Goal: Task Accomplishment & Management: Manage account settings

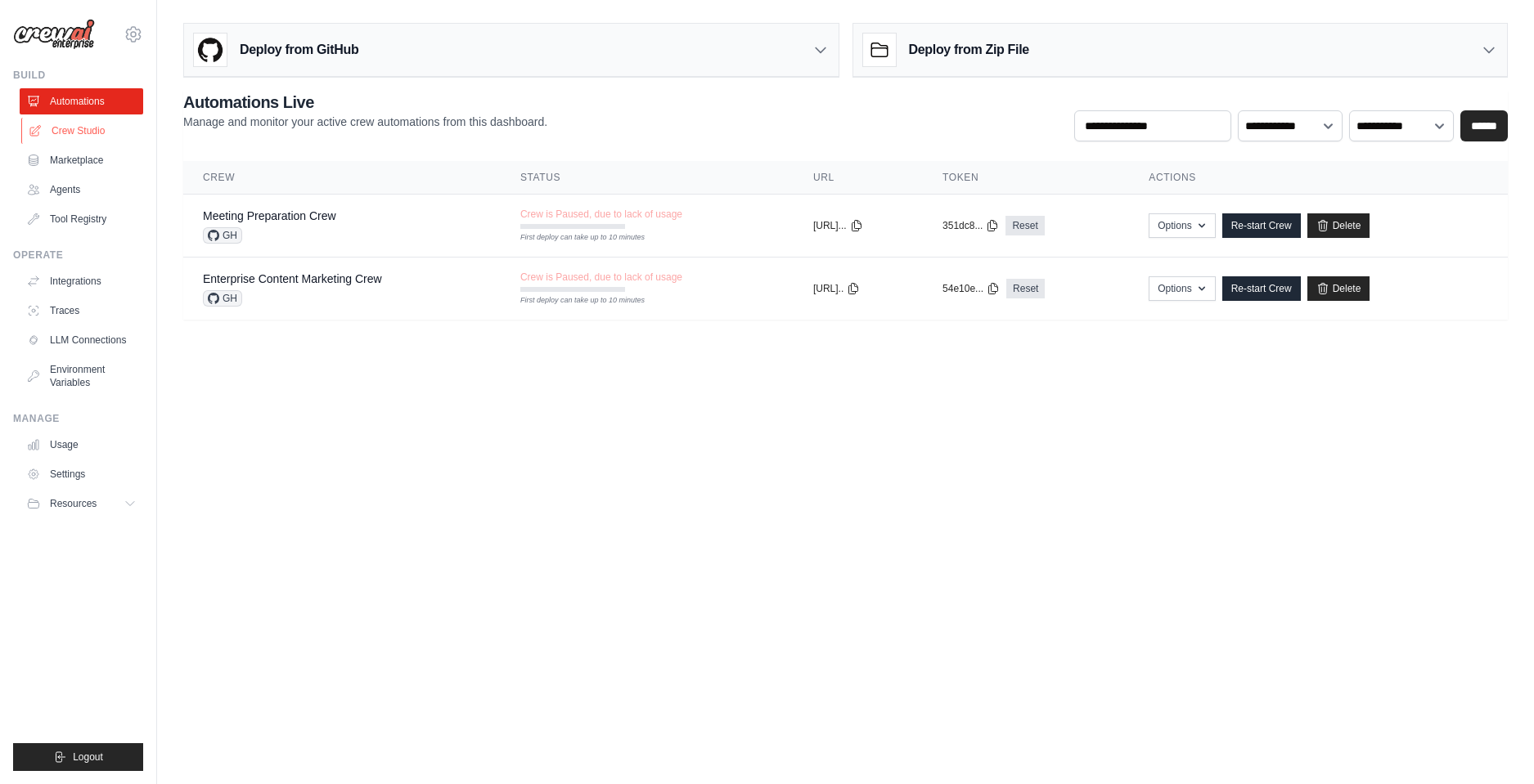
click at [73, 126] on link "Crew Studio" at bounding box center [83, 130] width 123 height 26
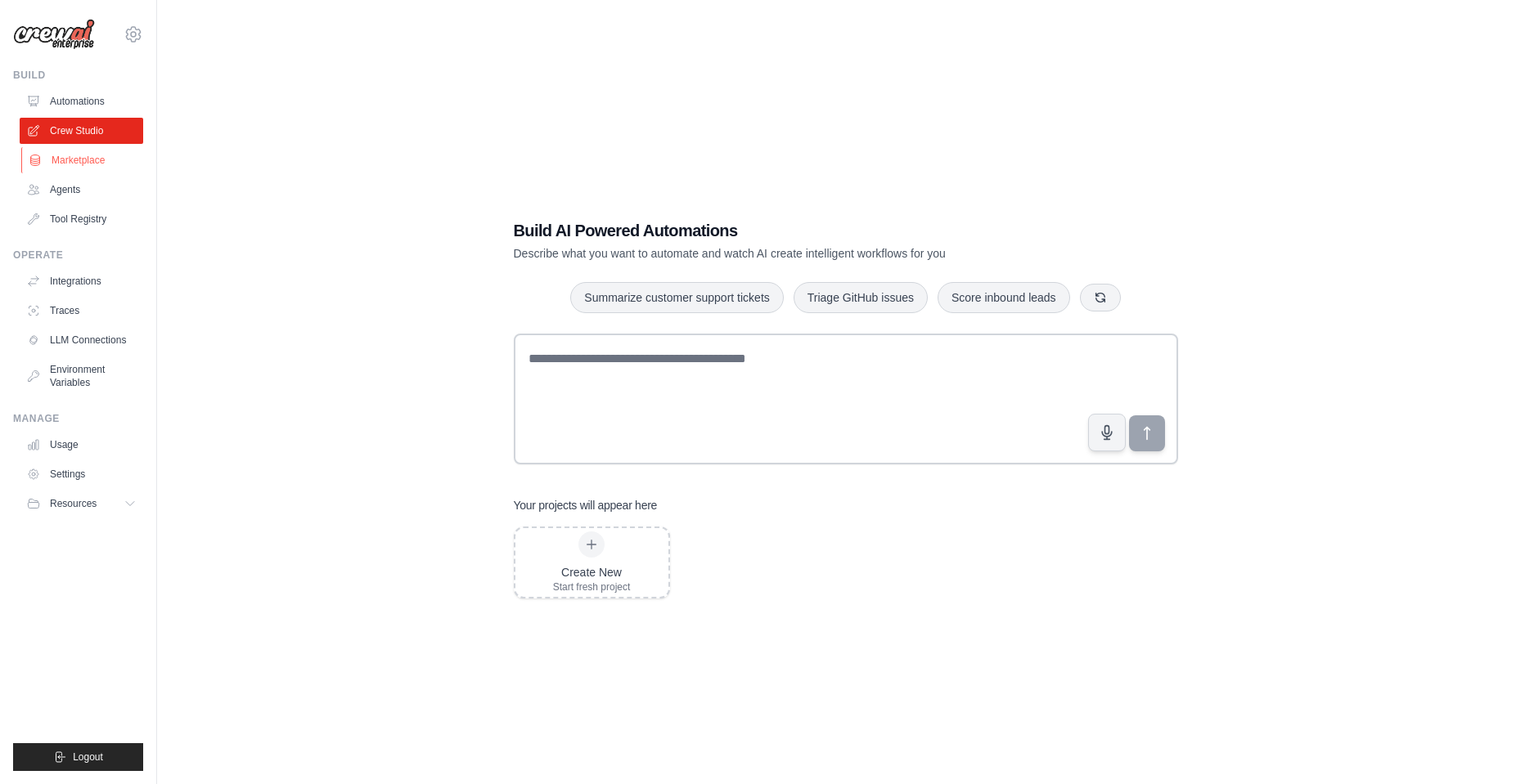
click at [102, 171] on link "Marketplace" at bounding box center [83, 160] width 123 height 26
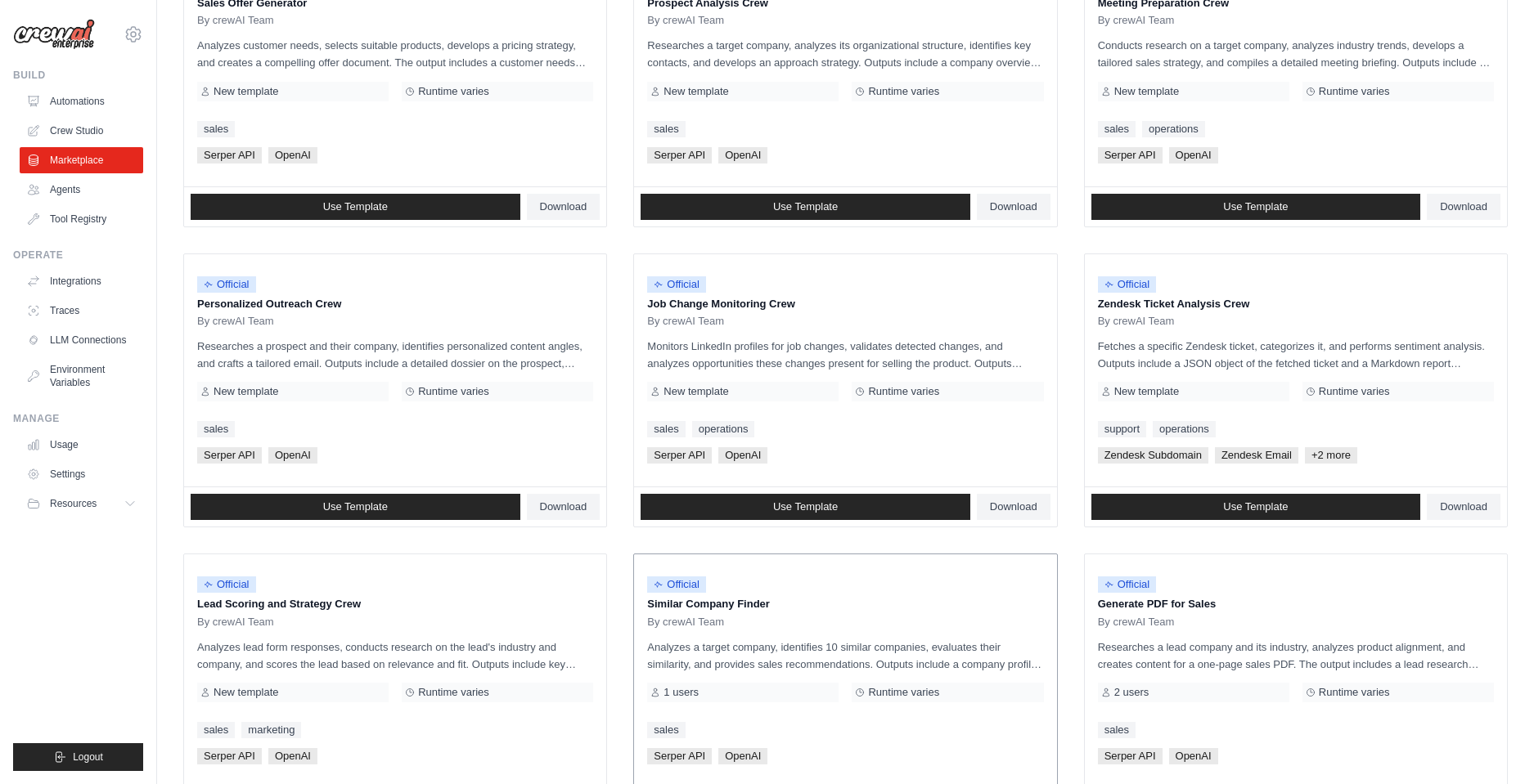
scroll to position [731, 0]
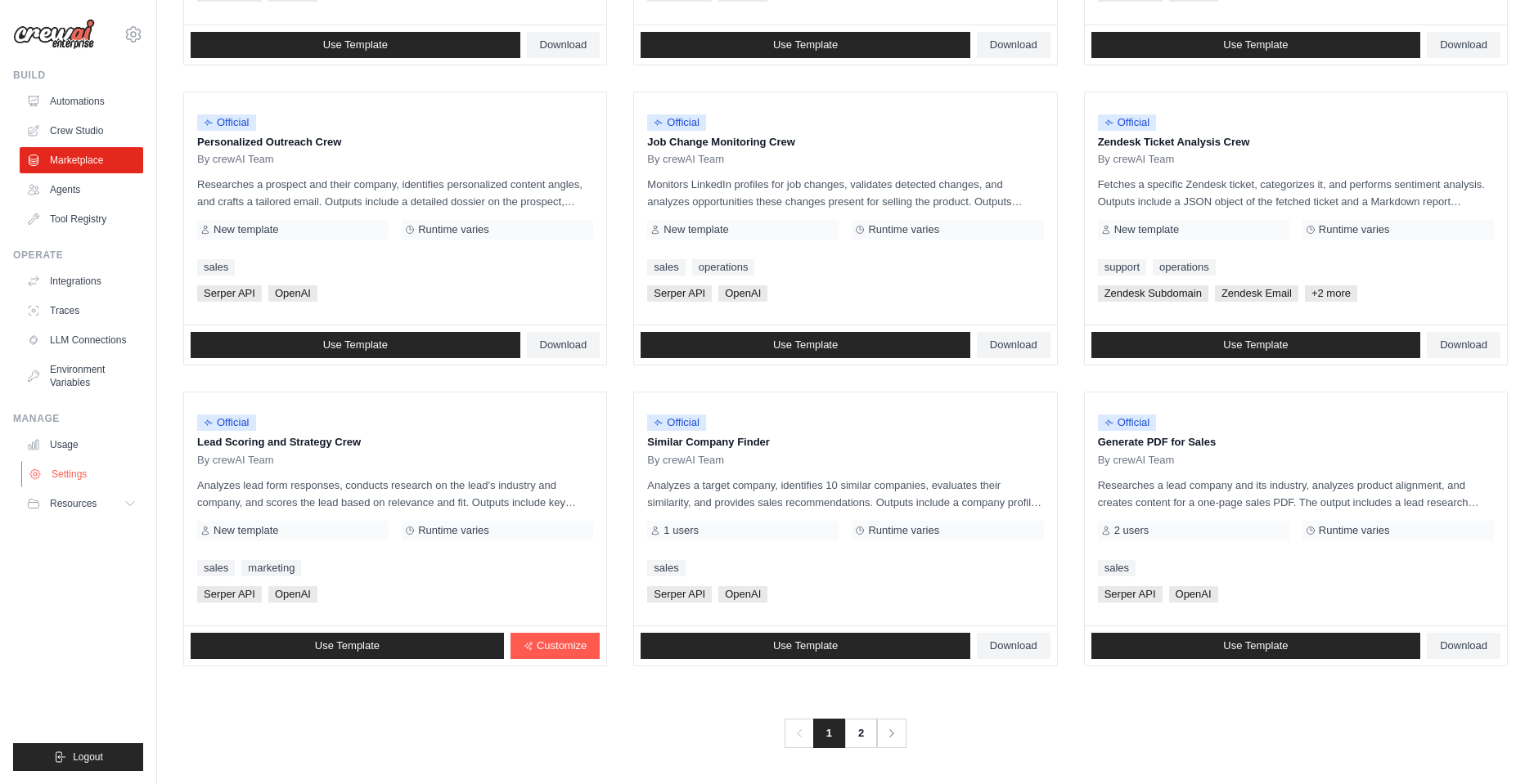
click at [65, 468] on link "Settings" at bounding box center [83, 474] width 123 height 26
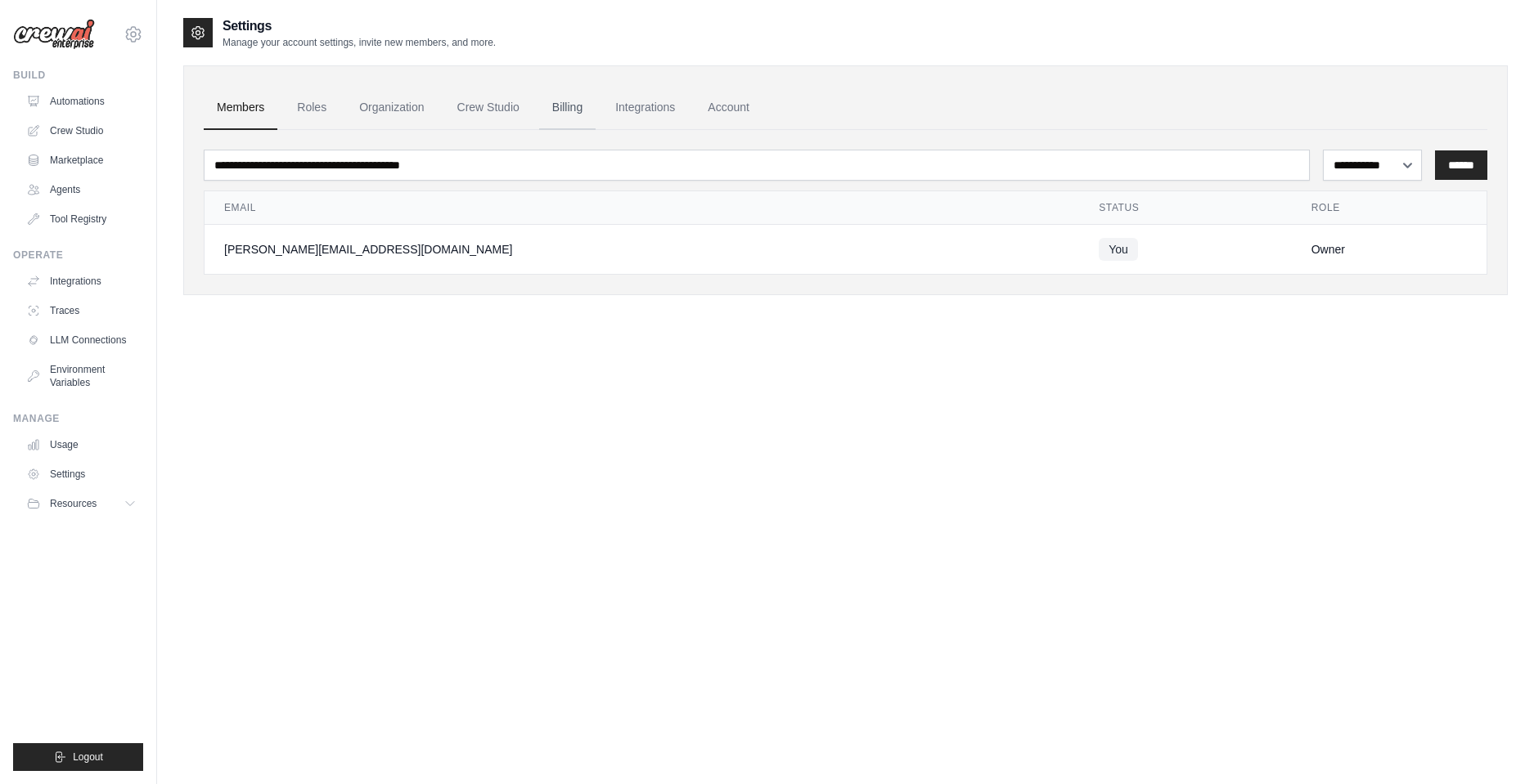
click at [567, 107] on link "Billing" at bounding box center [567, 107] width 56 height 44
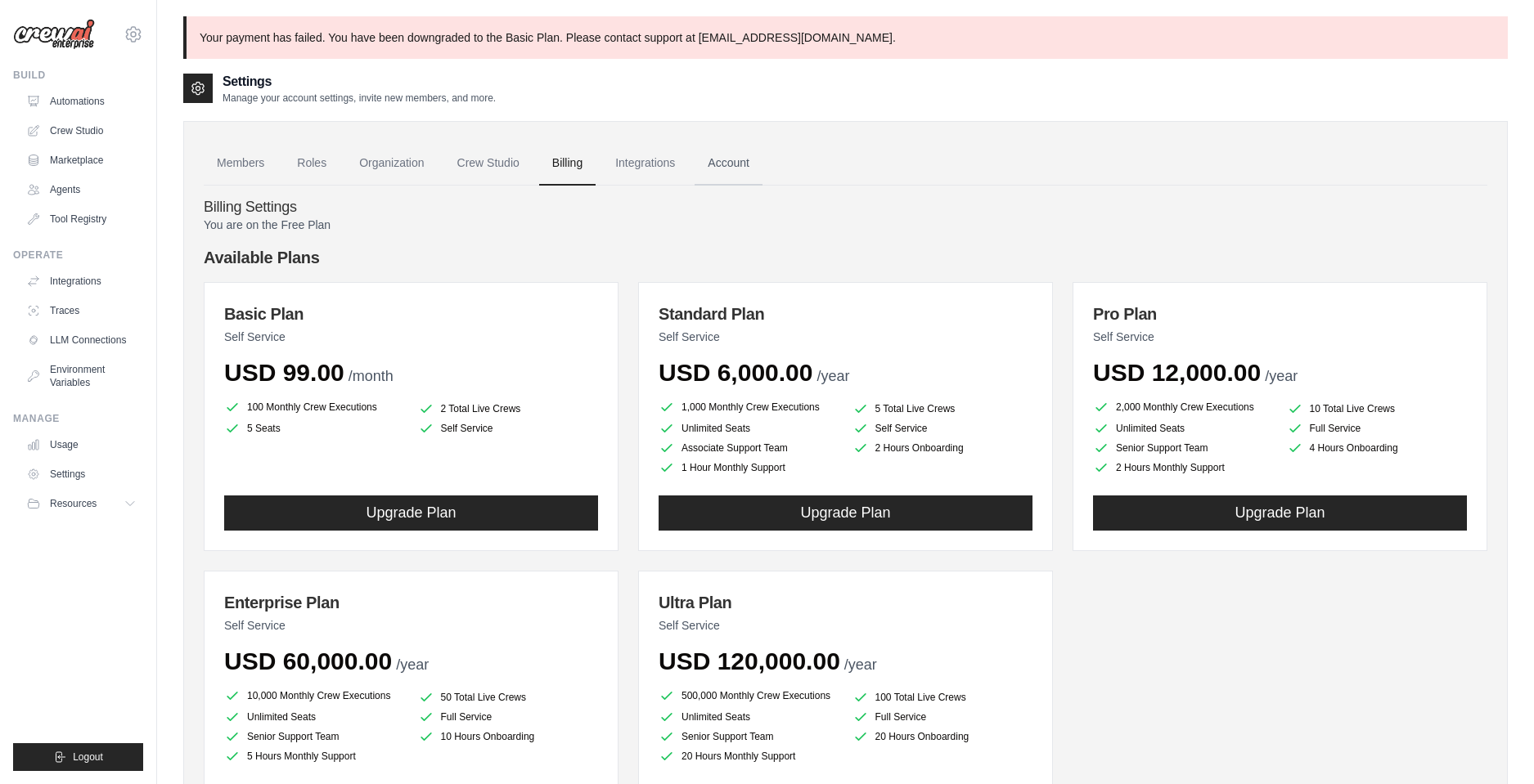
click at [728, 161] on link "Account" at bounding box center [729, 163] width 68 height 44
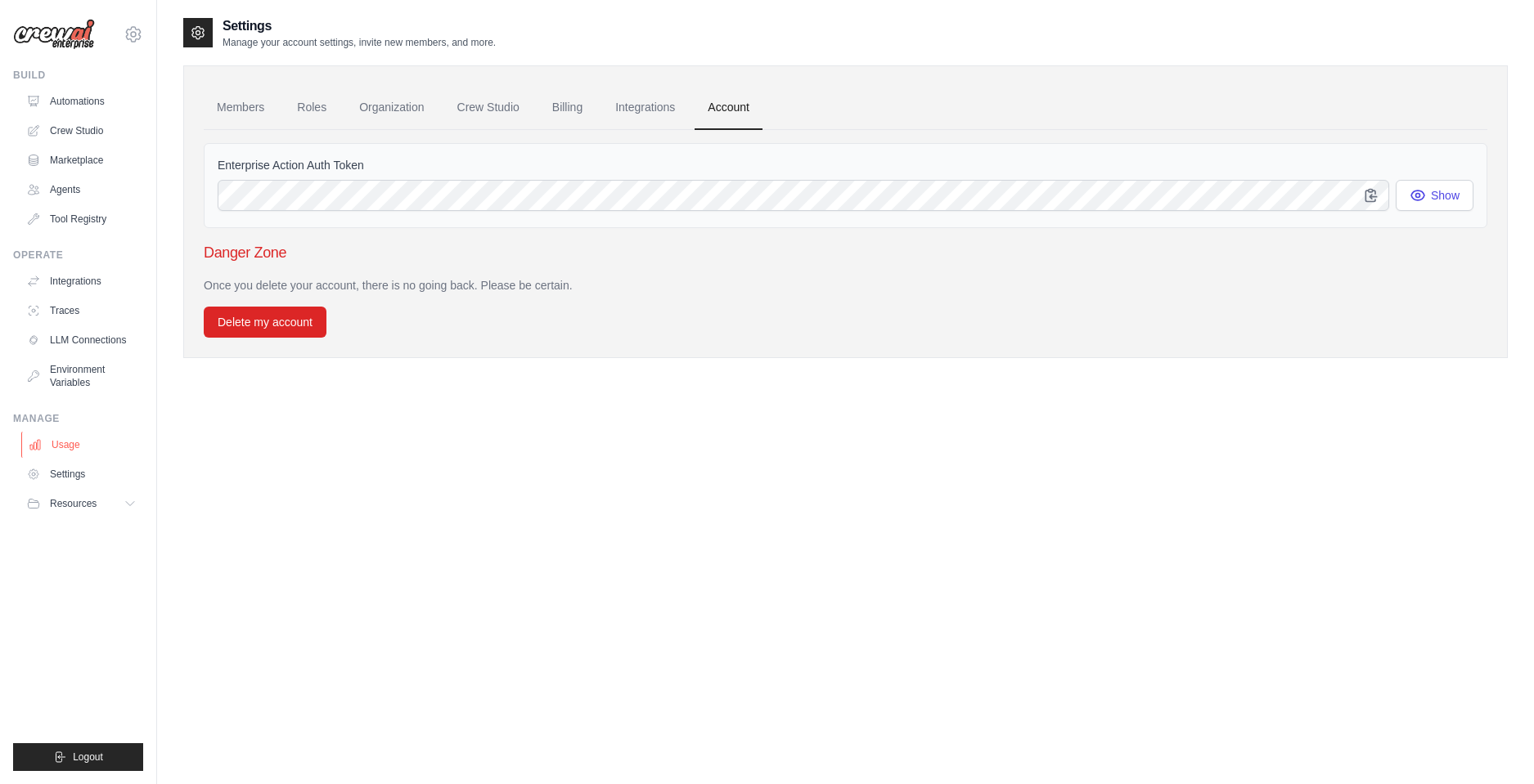
click at [63, 445] on link "Usage" at bounding box center [83, 445] width 123 height 26
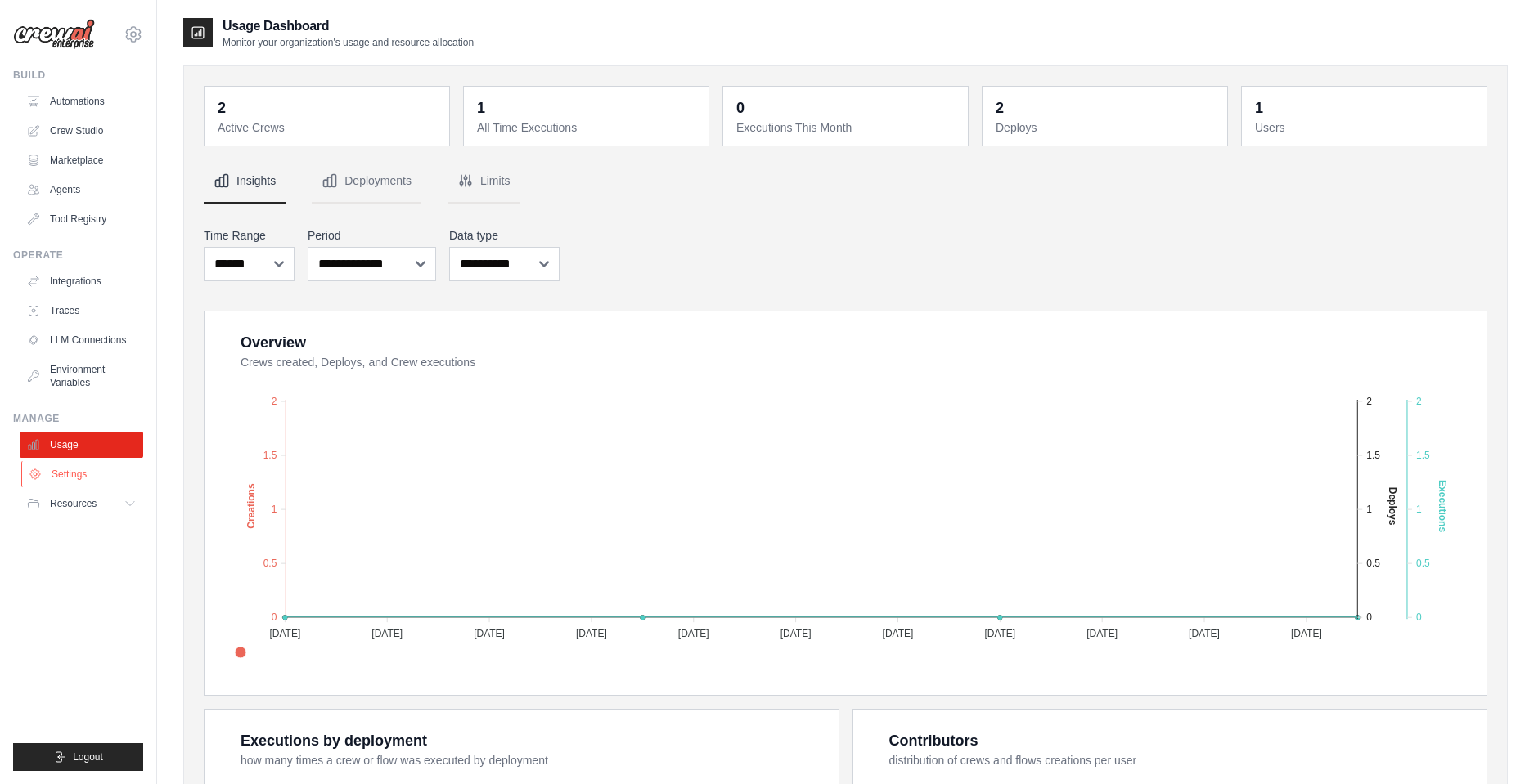
click at [77, 473] on link "Settings" at bounding box center [83, 474] width 123 height 26
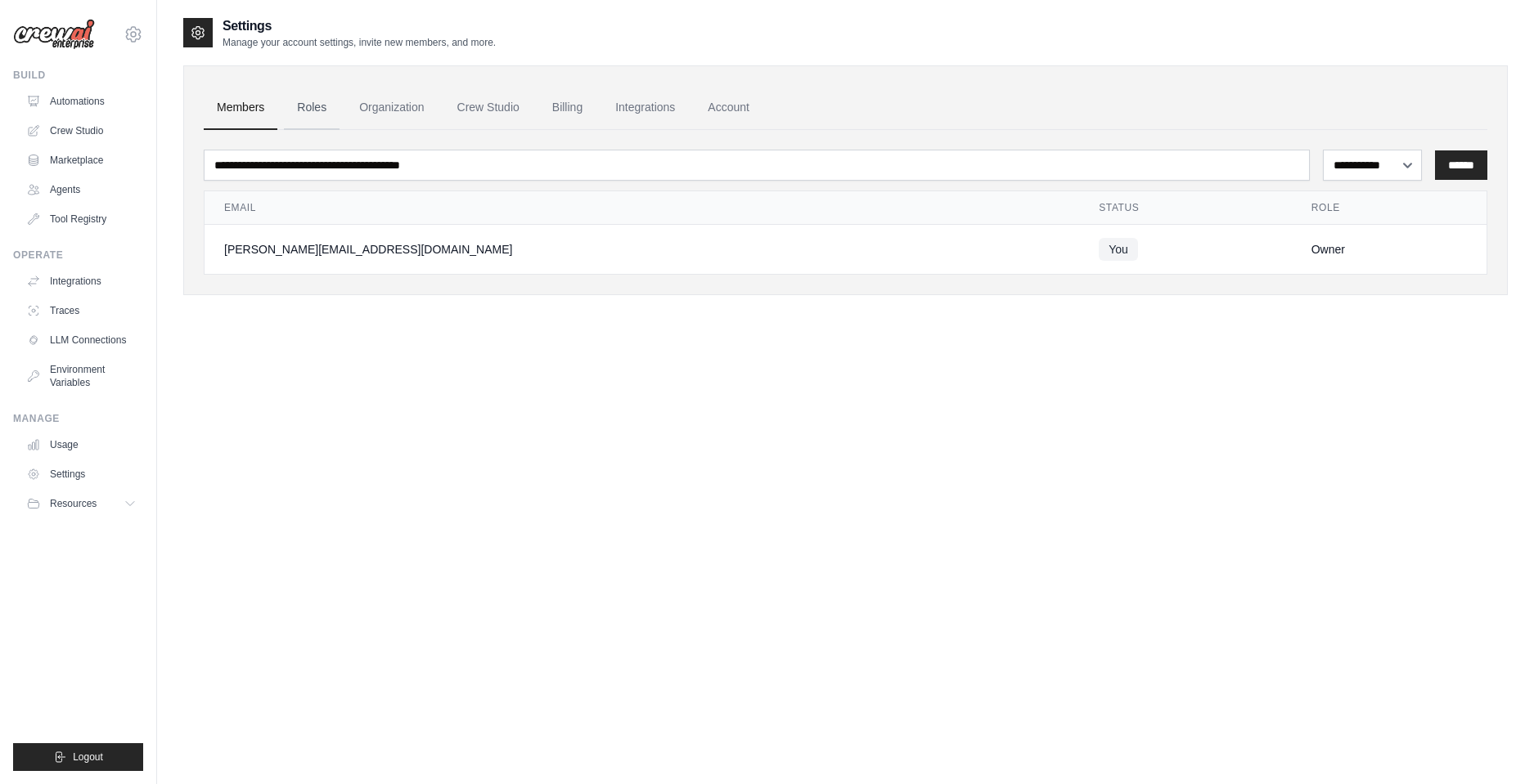
click at [319, 105] on link "Roles" at bounding box center [312, 107] width 55 height 44
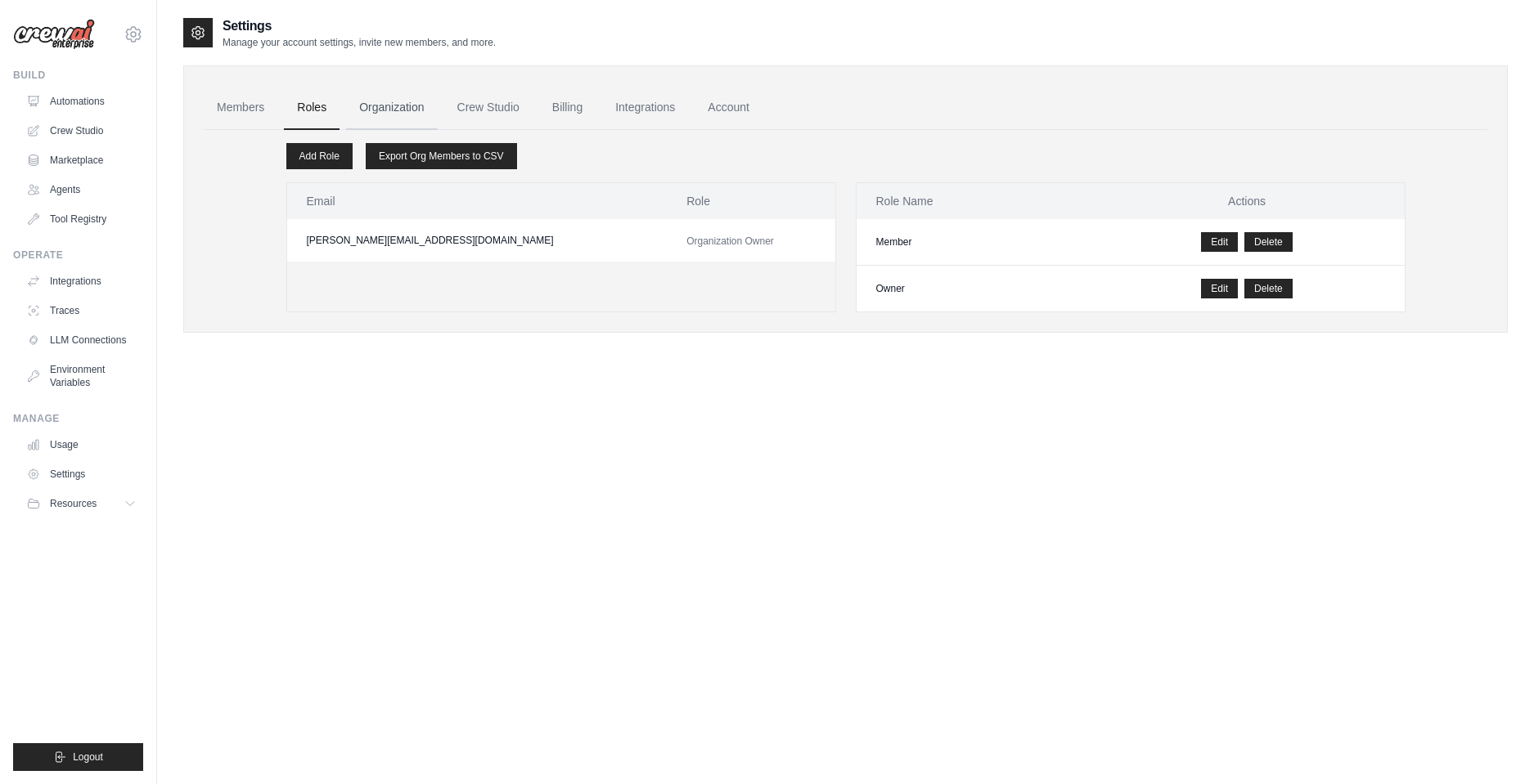
click at [404, 105] on link "Organization" at bounding box center [391, 107] width 91 height 44
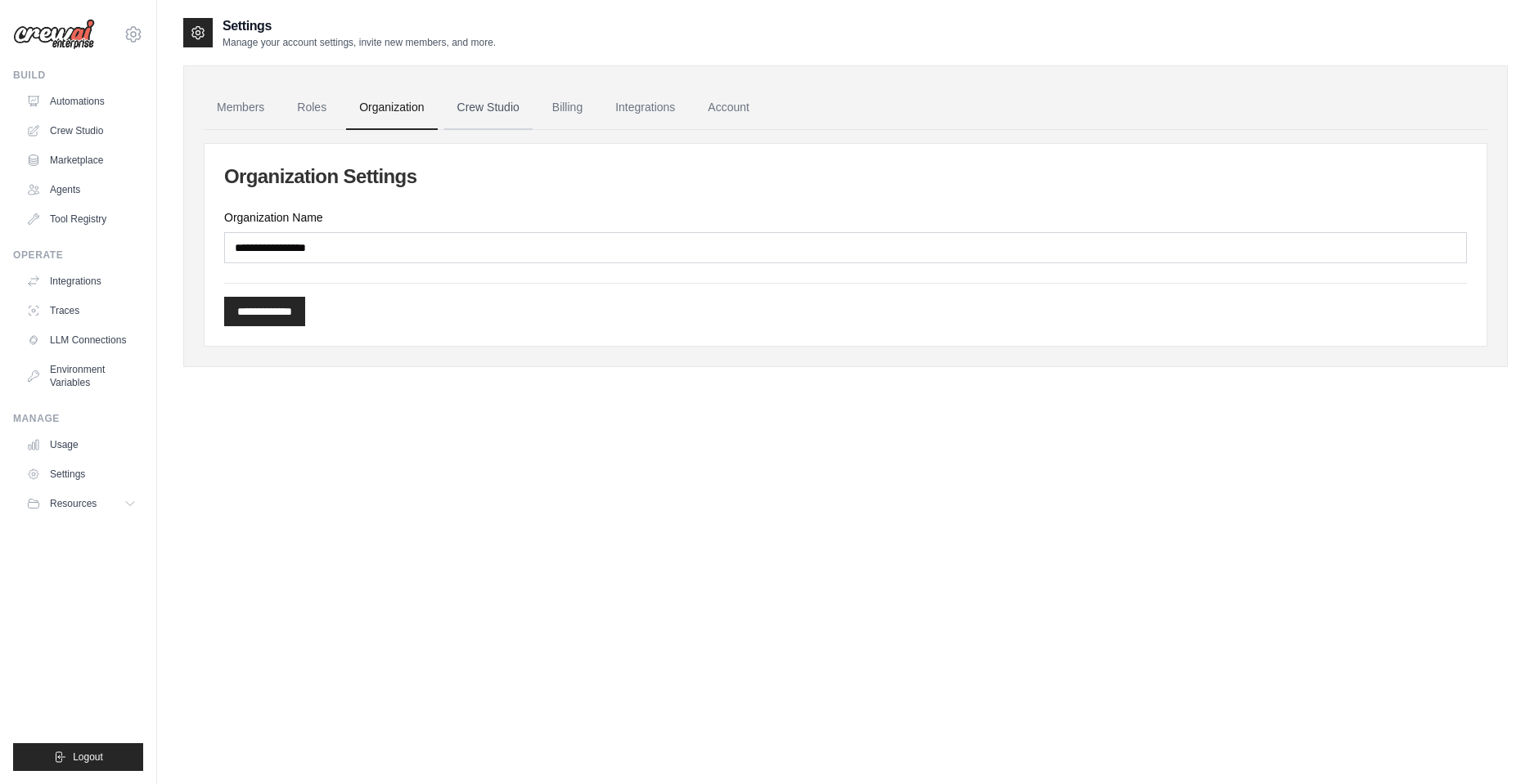
click at [471, 108] on link "Crew Studio" at bounding box center [488, 107] width 88 height 44
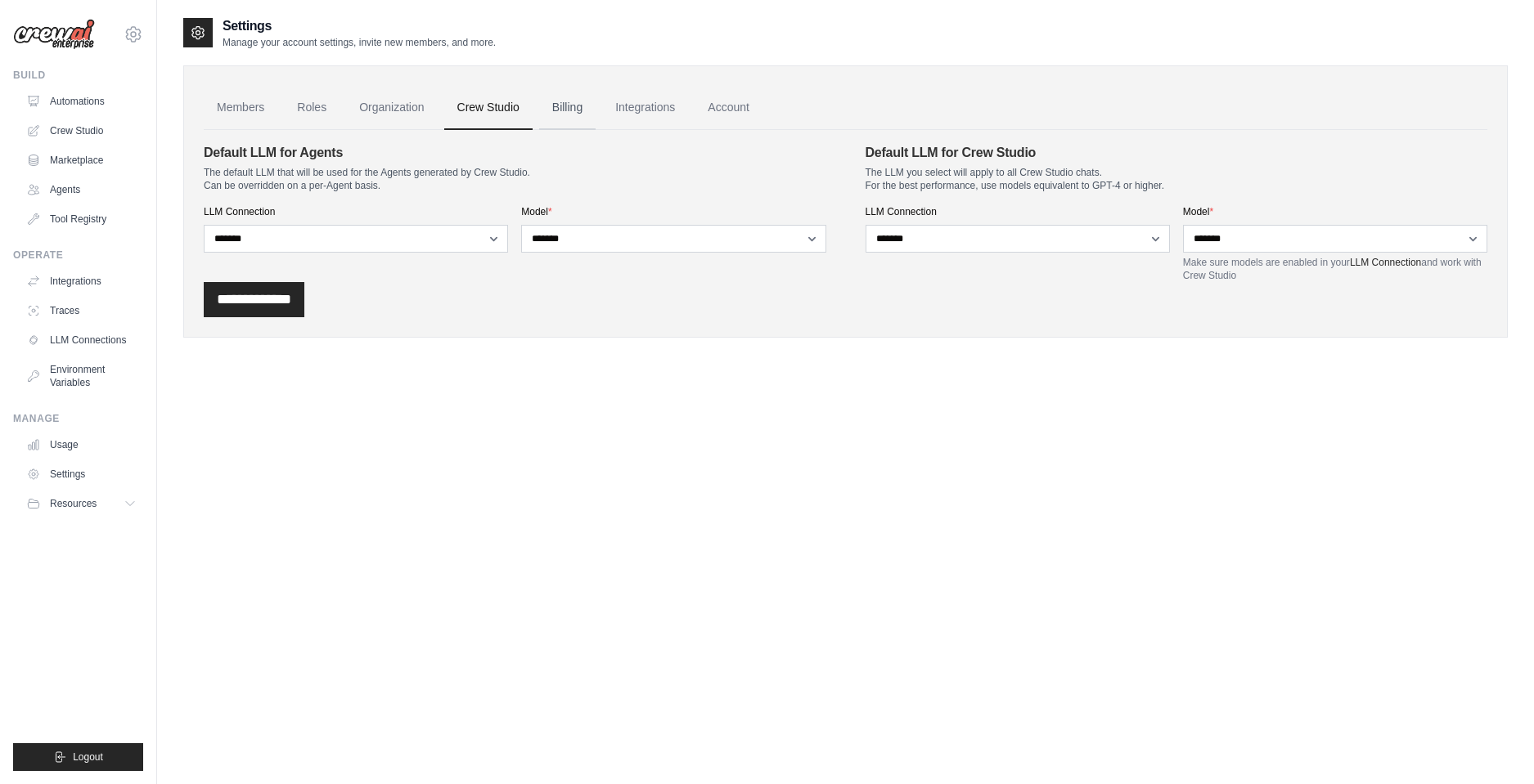
click at [568, 107] on link "Billing" at bounding box center [567, 107] width 56 height 44
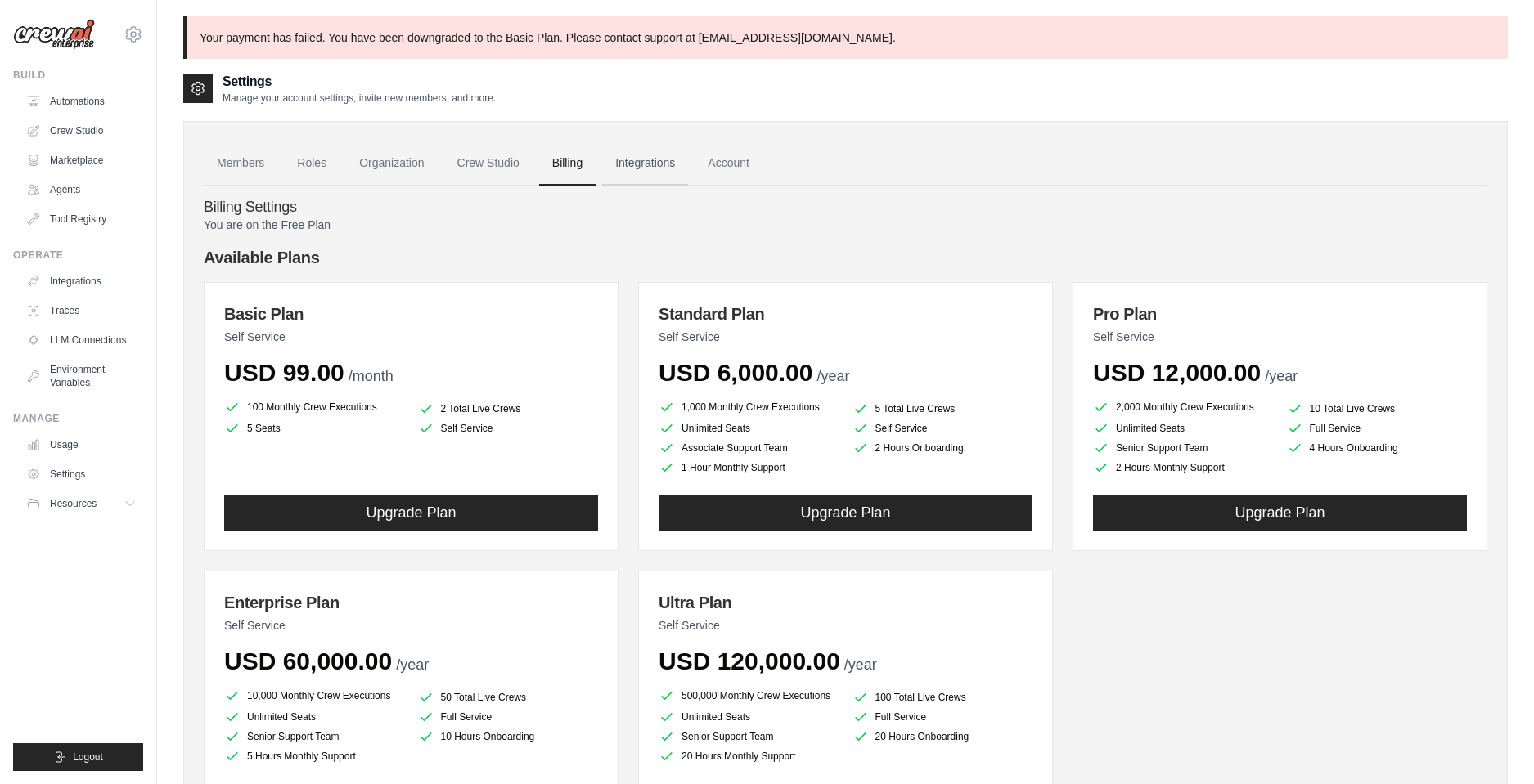
click at [651, 163] on link "Integrations" at bounding box center [645, 163] width 86 height 44
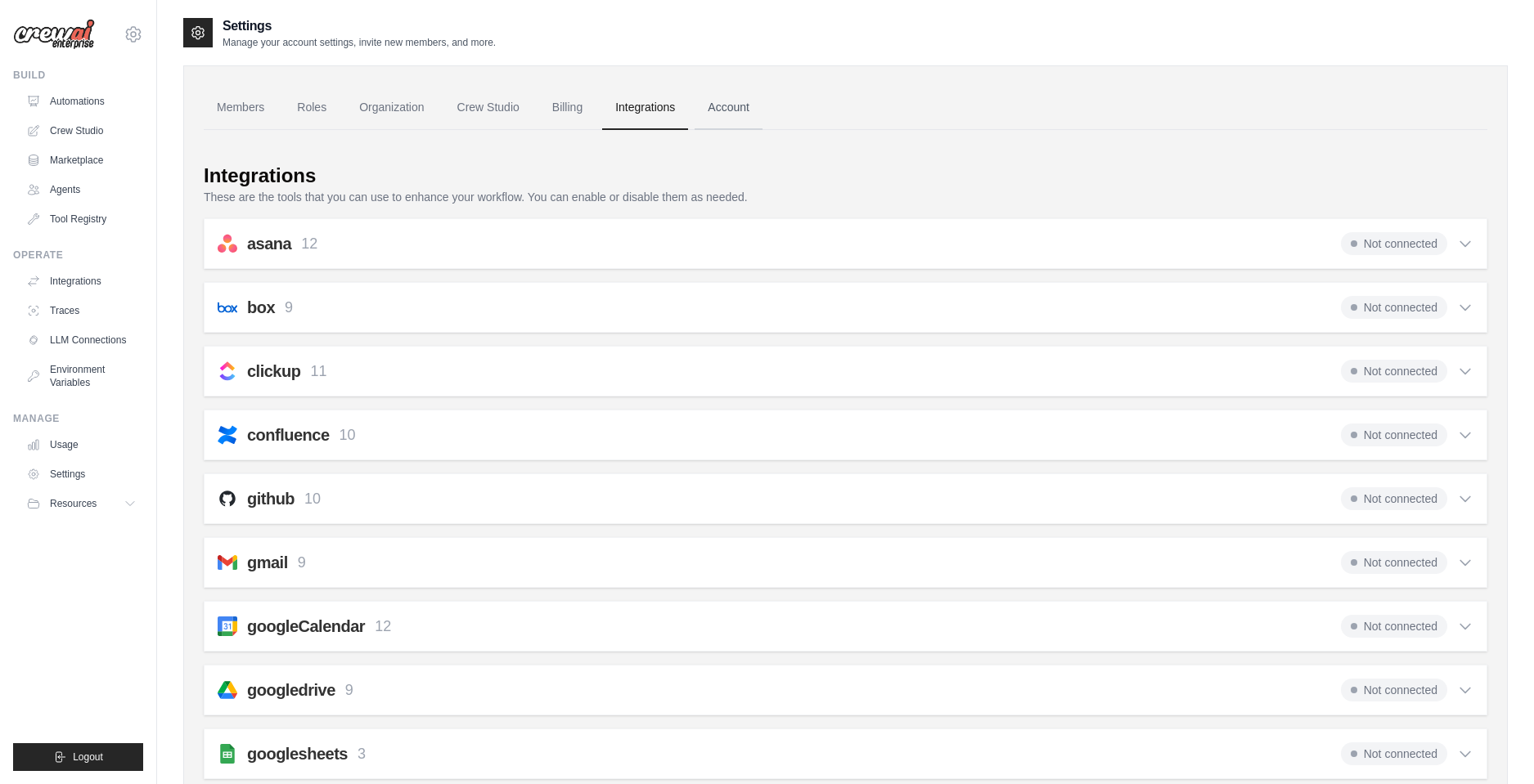
click at [737, 108] on link "Account" at bounding box center [729, 107] width 68 height 44
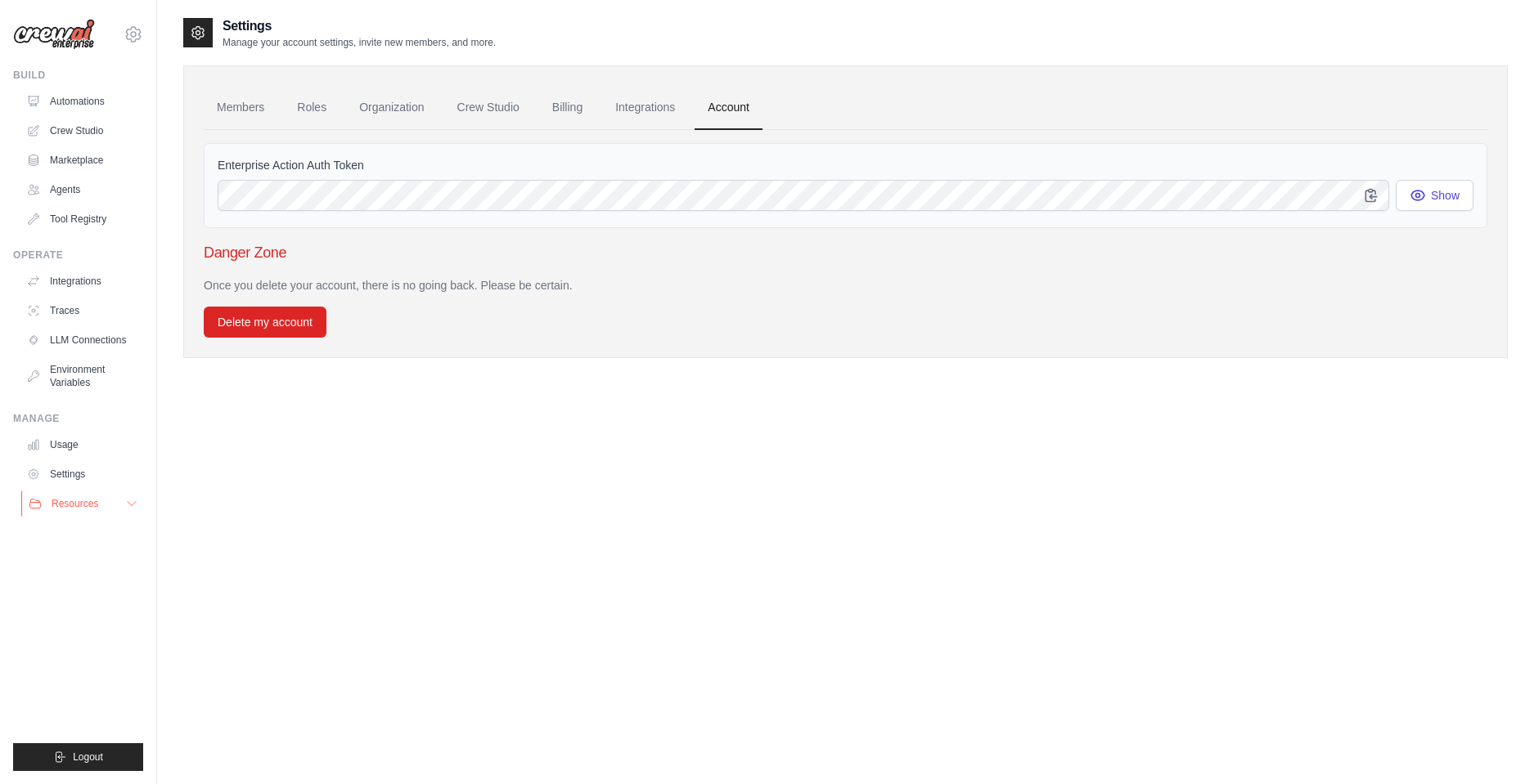
click at [130, 502] on icon at bounding box center [131, 504] width 13 height 13
click at [69, 476] on link "Settings" at bounding box center [83, 474] width 123 height 26
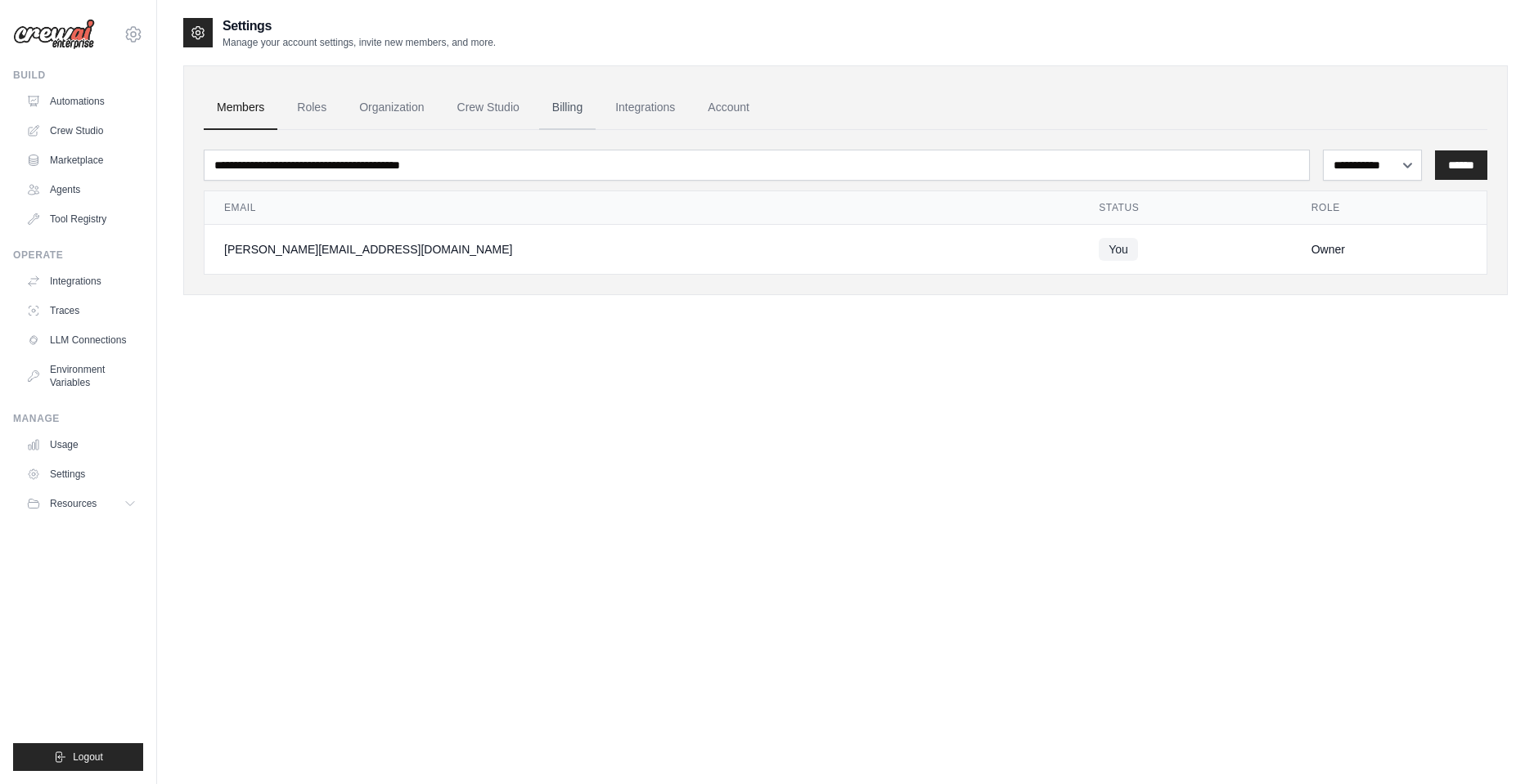
click at [583, 111] on link "Billing" at bounding box center [567, 107] width 56 height 44
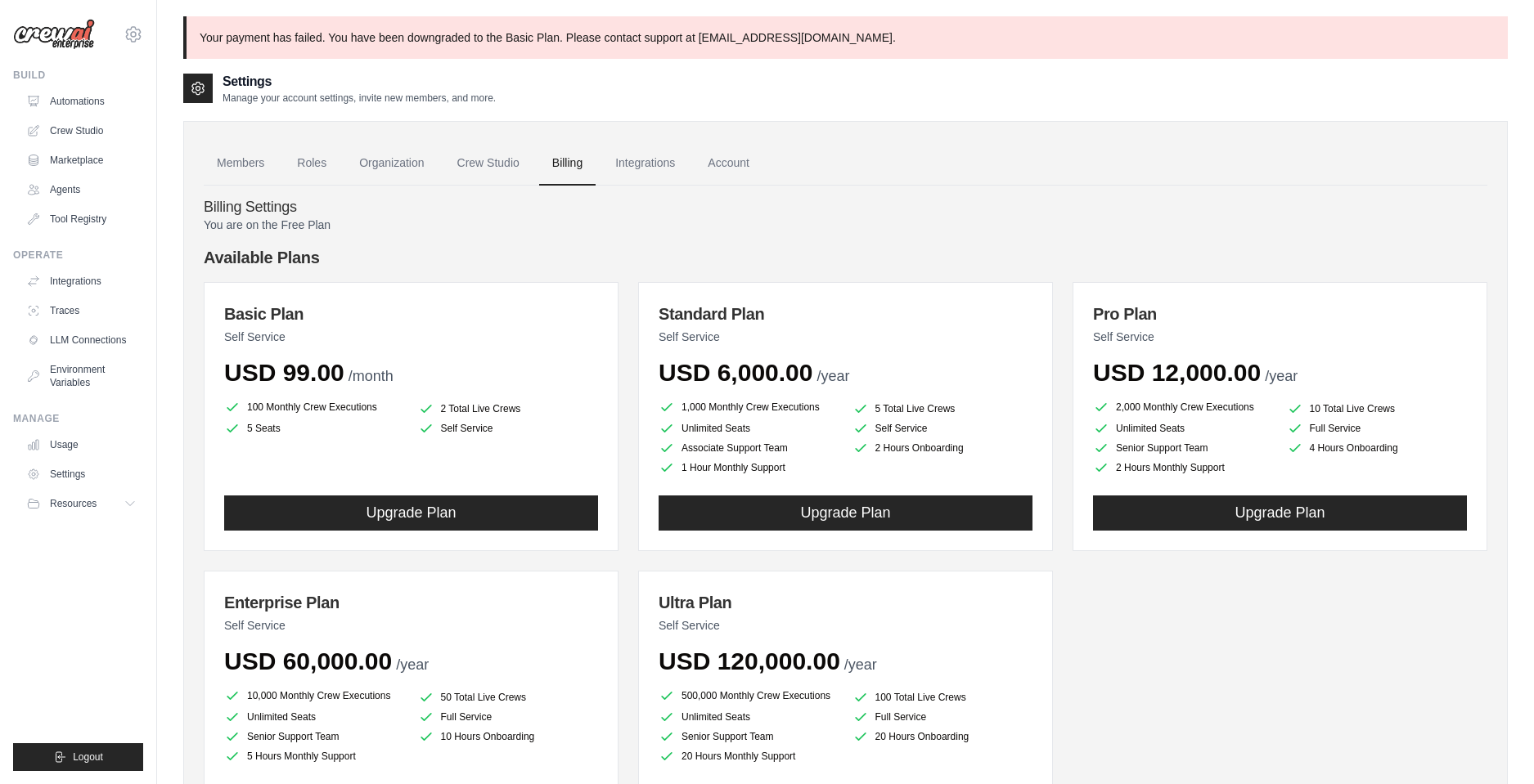
scroll to position [154, 0]
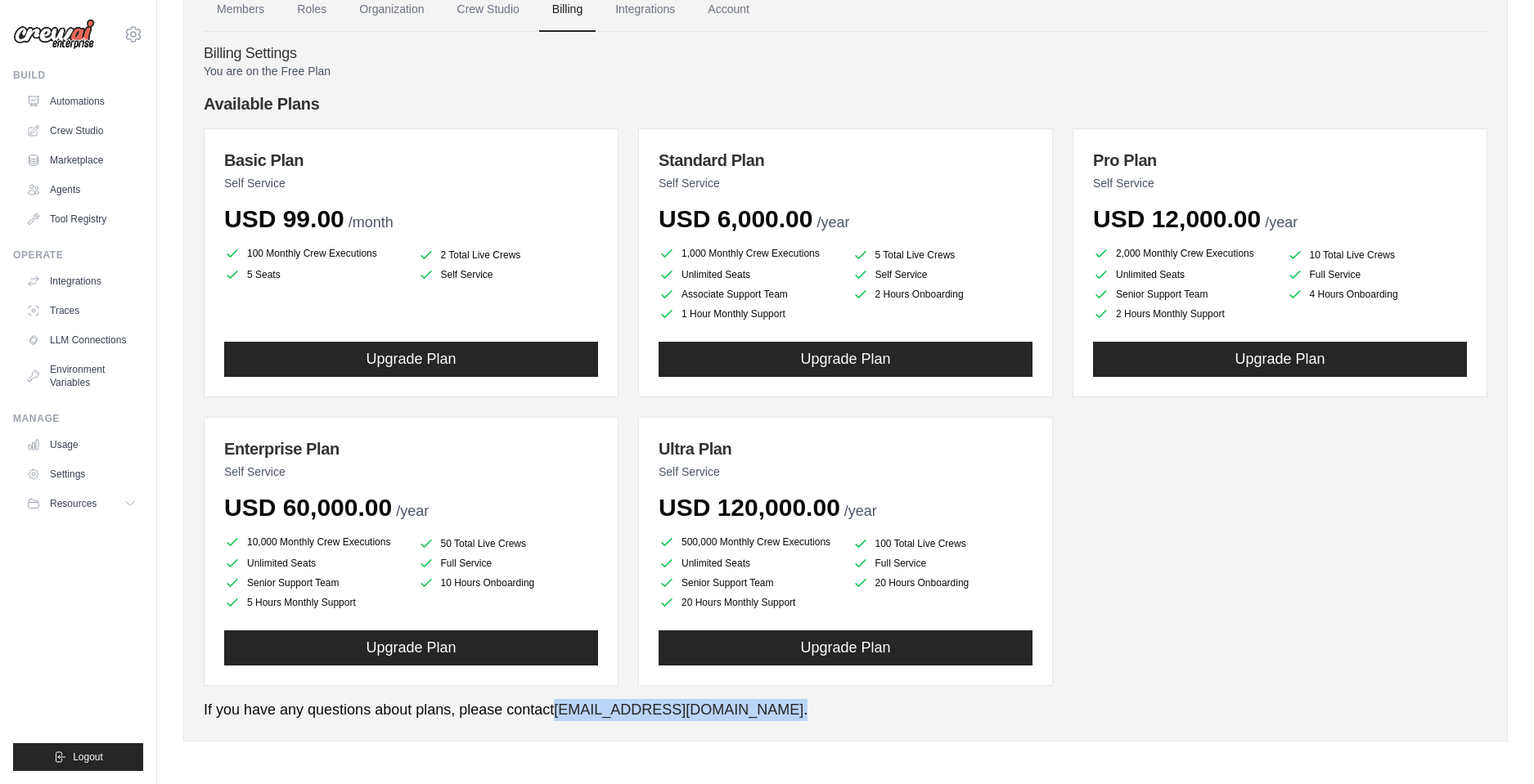
drag, startPoint x: 717, startPoint y: 717, endPoint x: 559, endPoint y: 702, distance: 158.7
click at [559, 702] on p "If you have any questions about plans, please contact [EMAIL_ADDRESS][DOMAIN_NA…" at bounding box center [845, 710] width 1284 height 22
copy p "support@crewai.com ."
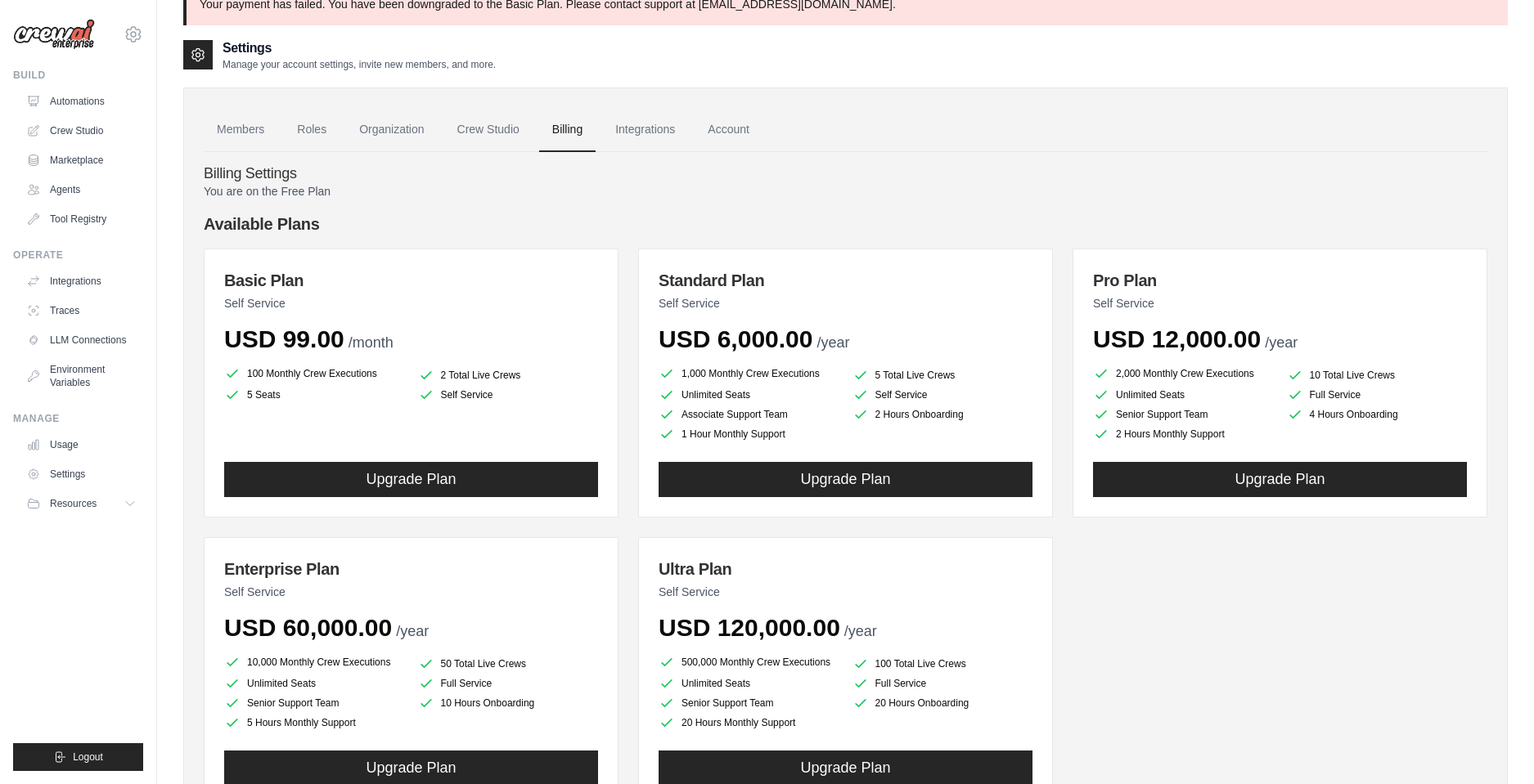
scroll to position [0, 0]
